Goal: Task Accomplishment & Management: Manage account settings

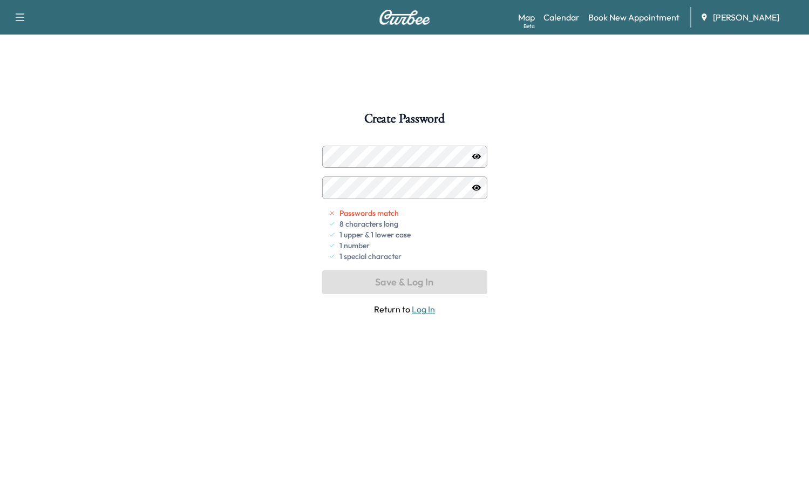
click at [278, 159] on div "Create Password Passwords match 8 characters long 1 upper & 1 lower case 1 numb…" at bounding box center [404, 350] width 809 height 477
click at [292, 155] on div "Create Password Passwords match 8 characters long 1 upper & 1 lower case 1 numb…" at bounding box center [404, 350] width 809 height 477
click at [476, 155] on icon "button" at bounding box center [476, 157] width 9 height 6
click at [282, 185] on div "Create Password Passwords match 8 characters long 1 upper & 1 lower case 1 numb…" at bounding box center [404, 350] width 809 height 477
click at [337, 156] on div at bounding box center [333, 156] width 13 height 13
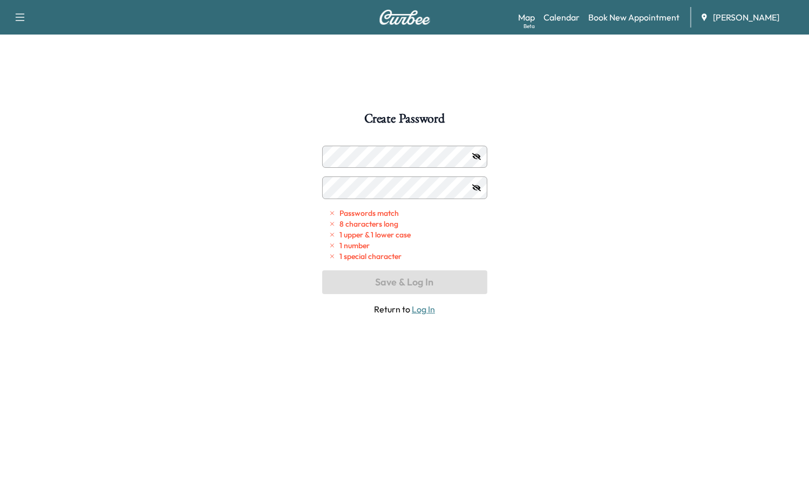
click at [337, 156] on div at bounding box center [333, 156] width 13 height 13
click at [338, 156] on div at bounding box center [333, 156] width 13 height 13
click at [569, 247] on div "Create Password Passwords match 8 characters long 1 upper & 1 lower case 1 numb…" at bounding box center [404, 350] width 809 height 477
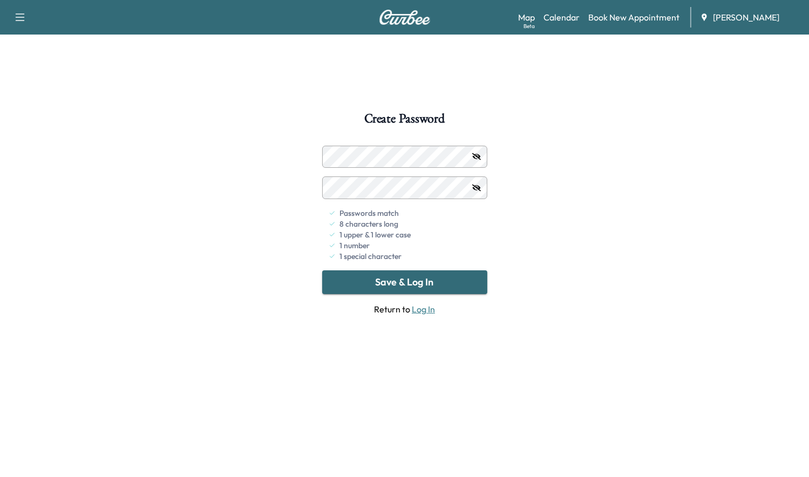
click at [419, 281] on button "Save & Log In" at bounding box center [404, 282] width 165 height 24
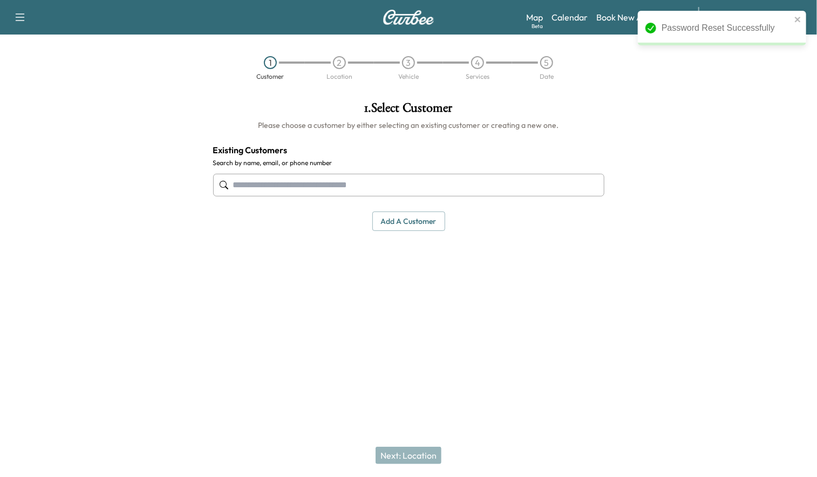
click at [562, 18] on link "Calendar" at bounding box center [570, 17] width 36 height 13
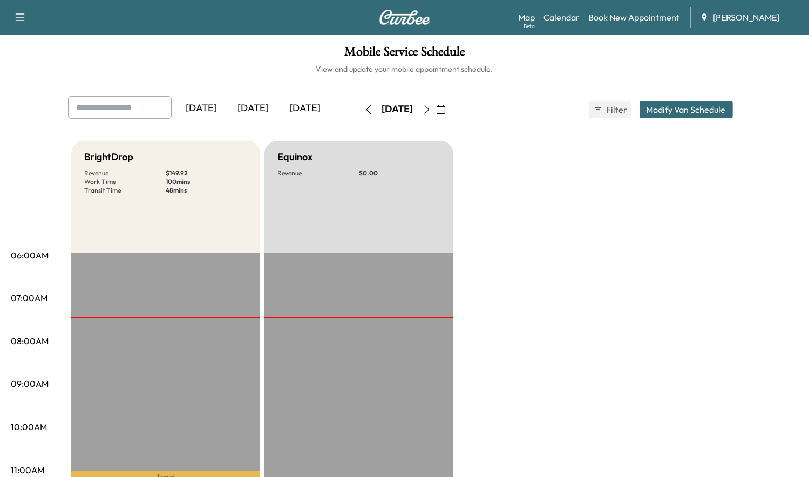
click at [307, 105] on div "[DATE]" at bounding box center [306, 108] width 52 height 25
click at [431, 107] on icon "button" at bounding box center [427, 109] width 9 height 9
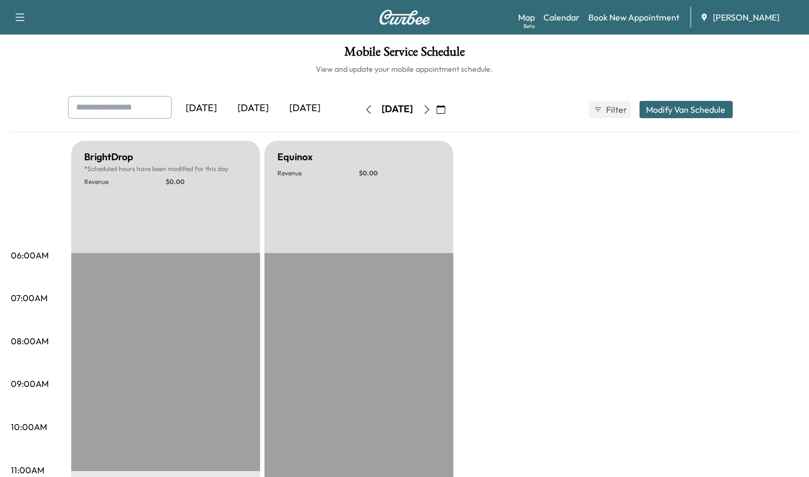
click at [431, 108] on icon "button" at bounding box center [427, 109] width 9 height 9
click at [364, 110] on icon "button" at bounding box center [368, 109] width 9 height 9
click at [359, 110] on button "button" at bounding box center [368, 109] width 18 height 17
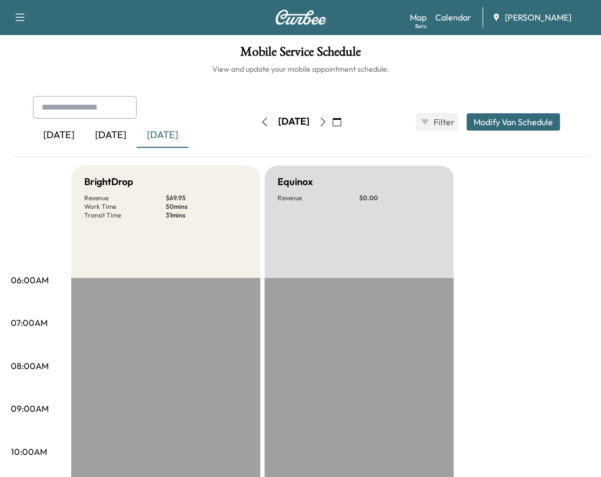
click at [262, 118] on icon "button" at bounding box center [264, 122] width 5 height 9
